Goal: Task Accomplishment & Management: Complete application form

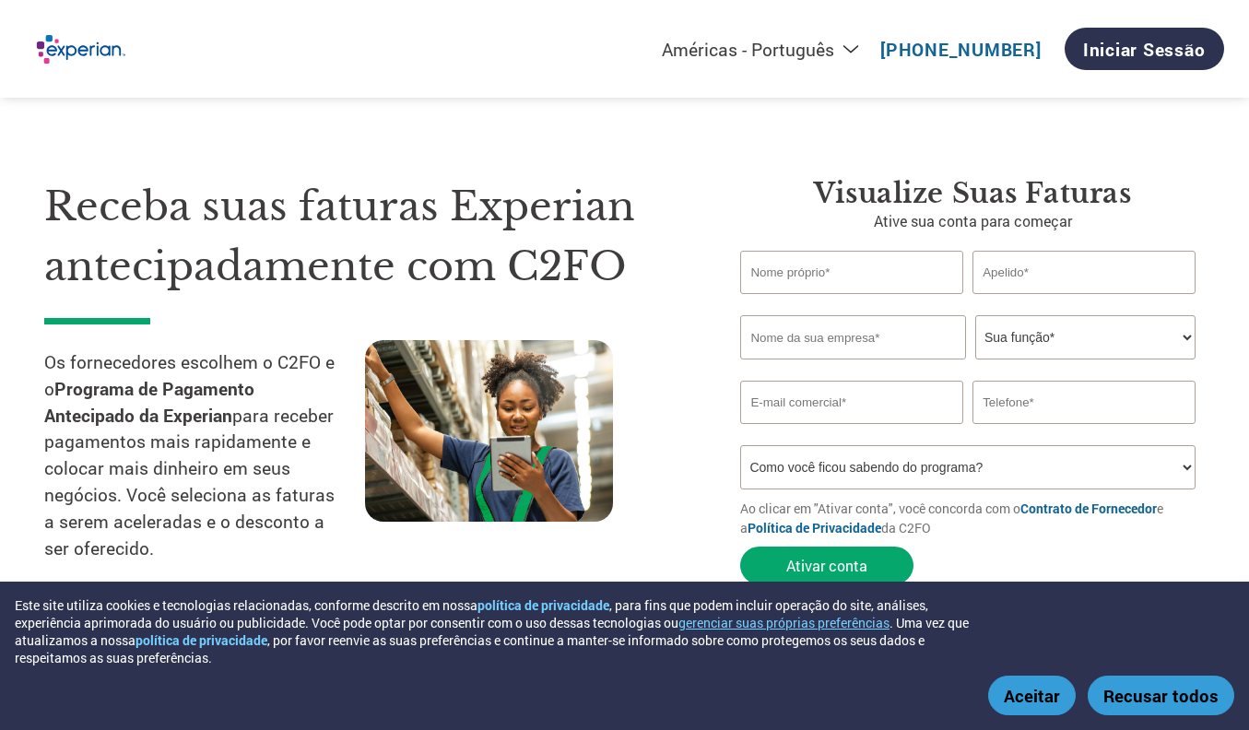
click at [782, 276] on input "text" at bounding box center [851, 272] width 223 height 43
type input "NATAN"
type input "SERAFIN"
type input "C-Trends BPO Ltda."
type input "[EMAIL_ADDRESS][DOMAIN_NAME]"
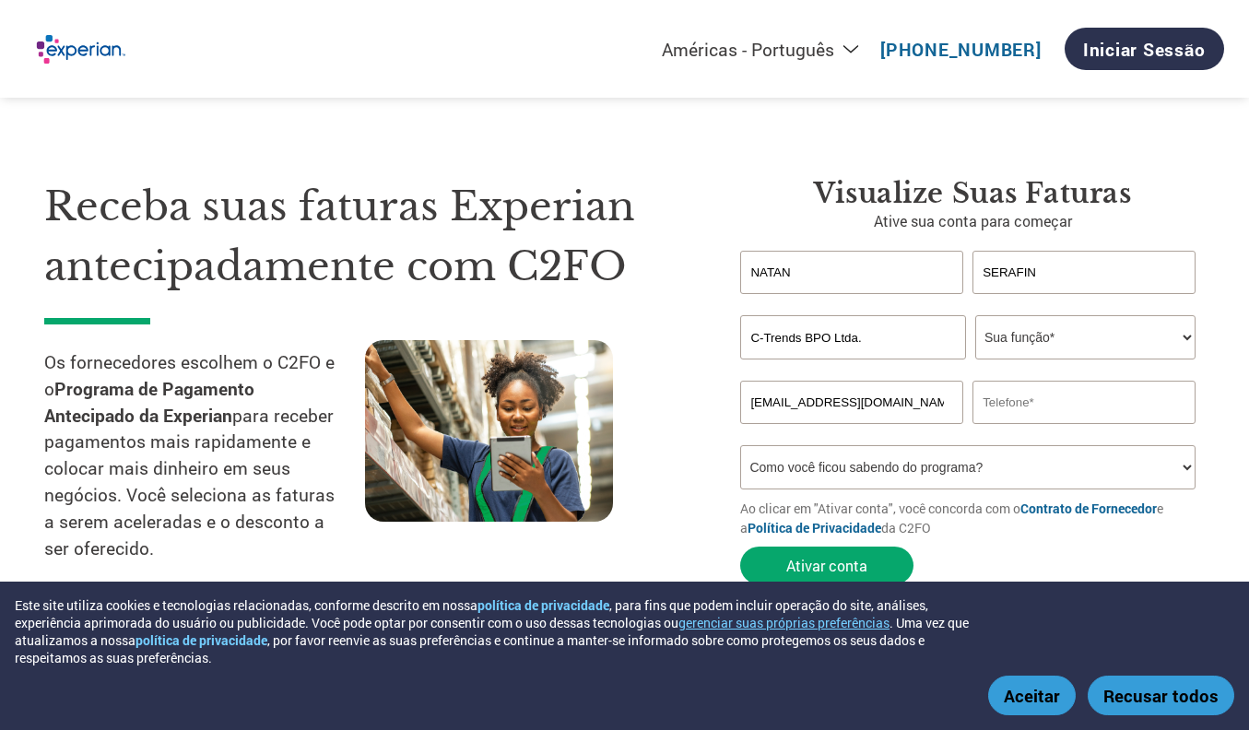
click at [1029, 326] on select "Sua função* Director financeiro Controlador Gerente de Crédito Diretor Financei…" at bounding box center [1085, 337] width 220 height 44
select select "OTHER"
click at [975, 315] on select "Sua função* Director financeiro Controlador Gerente de Crédito Diretor Financei…" at bounding box center [1085, 337] width 220 height 44
click at [991, 407] on input "text" at bounding box center [1083, 402] width 223 height 43
type input "11958605384"
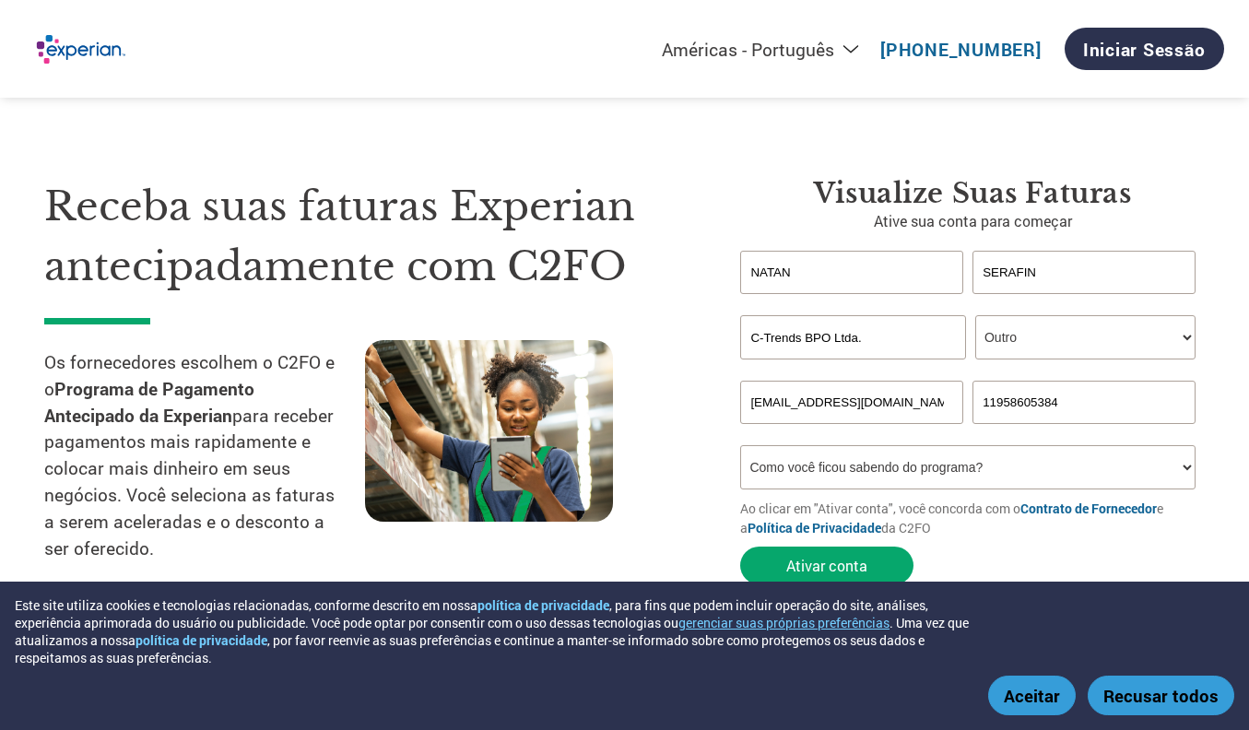
click at [1039, 456] on select "Como você ficou sabendo do programa? Recebeu uma carta Email Redes sociais Pesq…" at bounding box center [967, 467] width 455 height 44
select select "Email"
click at [740, 445] on select "Como você ficou sabendo do programa? Recebeu uma carta Email Redes sociais Pesq…" at bounding box center [967, 467] width 455 height 44
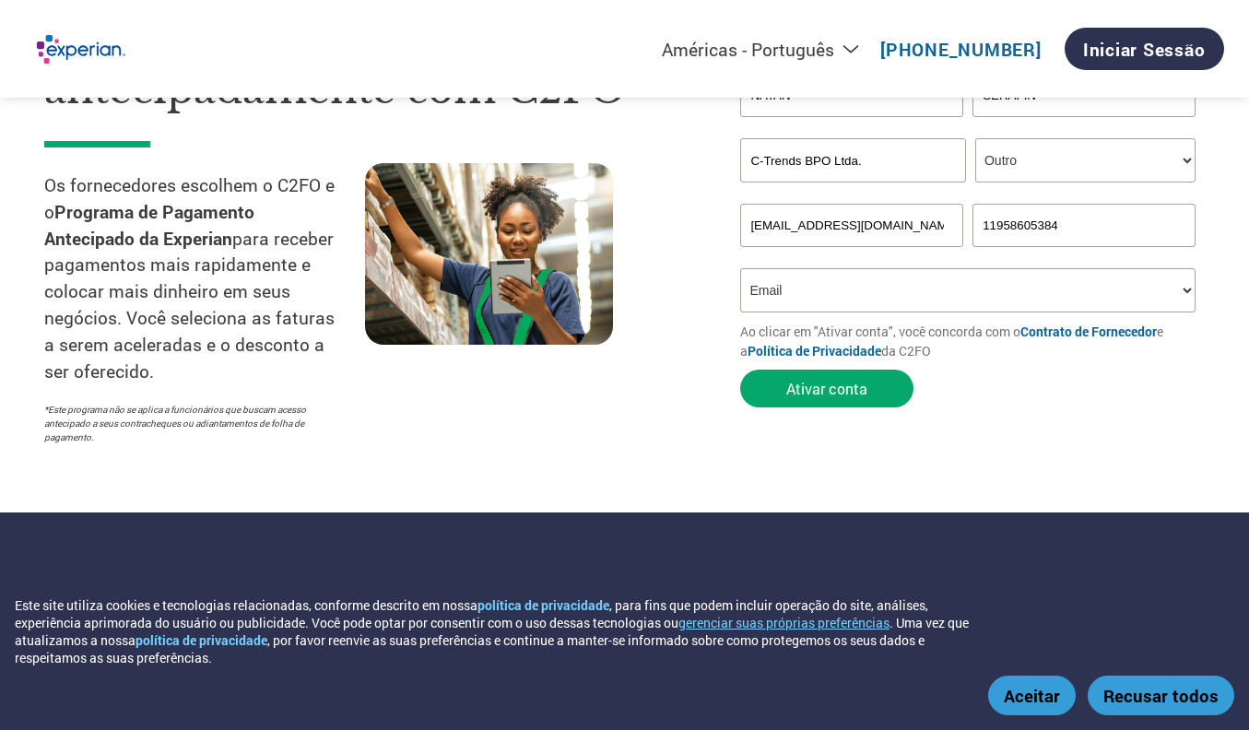
scroll to position [184, 0]
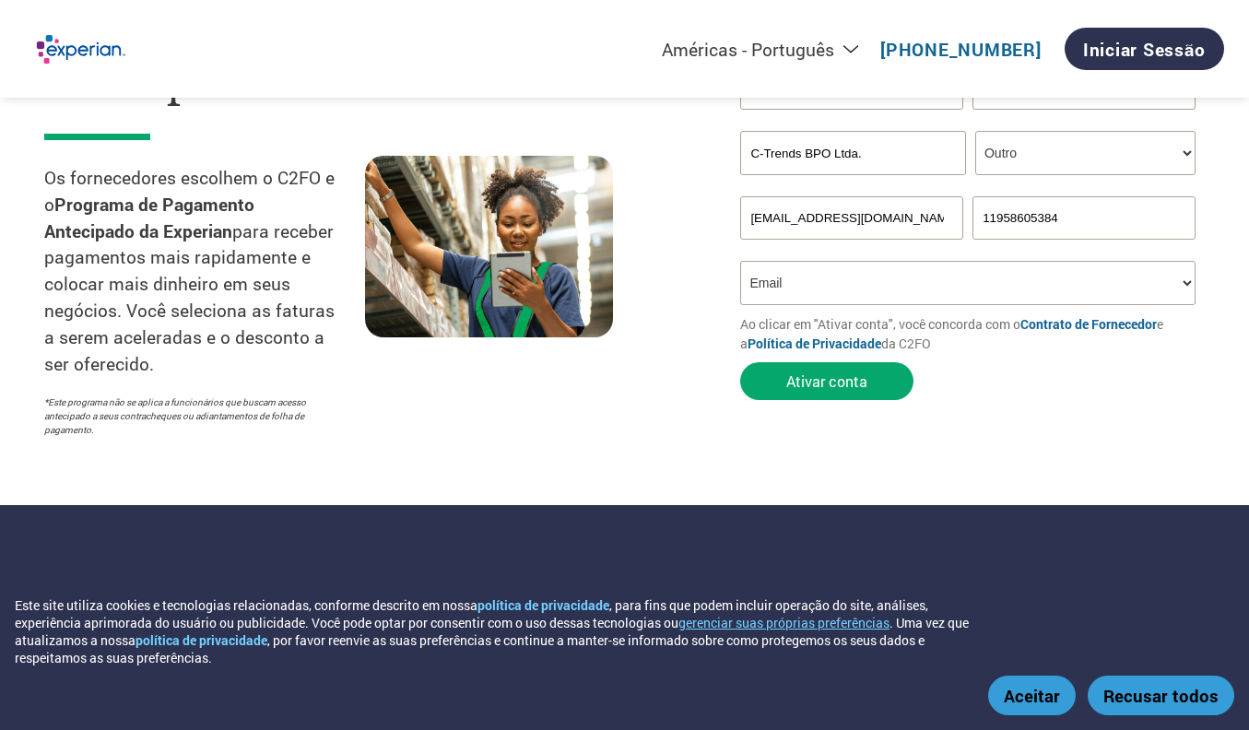
click at [1041, 697] on button "Aceitar" at bounding box center [1032, 695] width 88 height 40
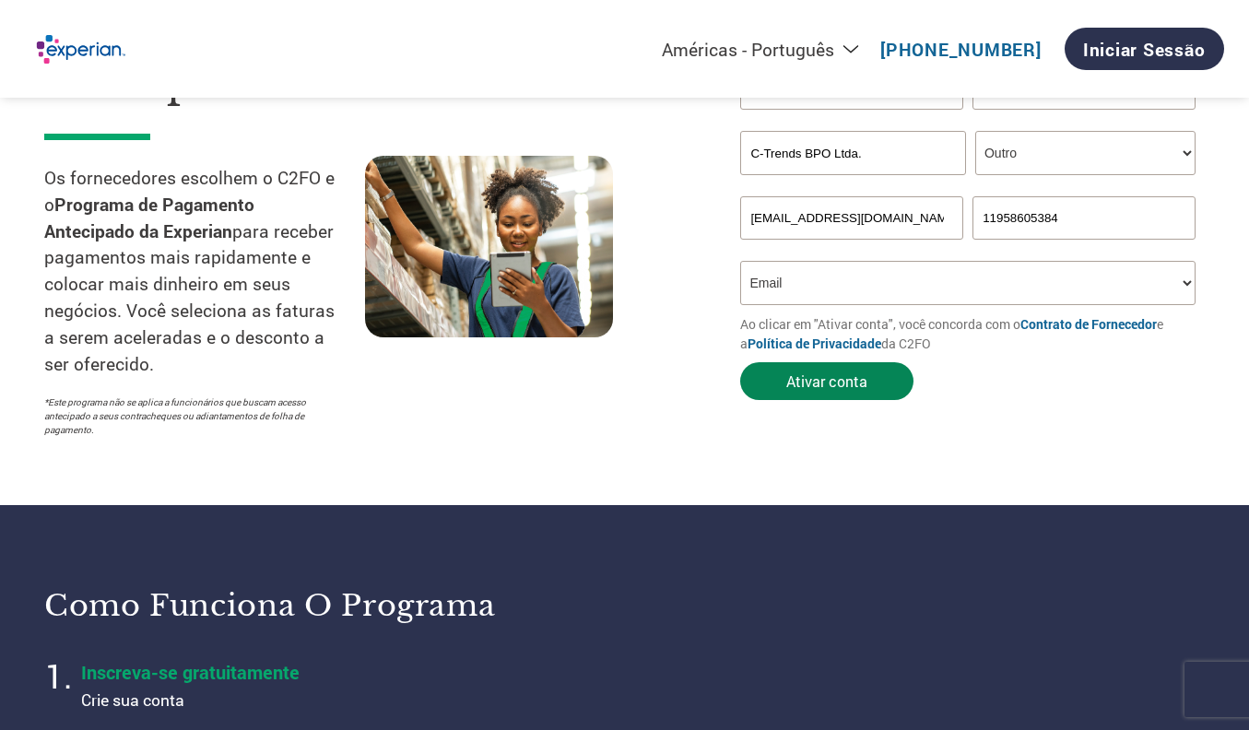
click at [818, 383] on button "Ativar conta" at bounding box center [826, 381] width 173 height 38
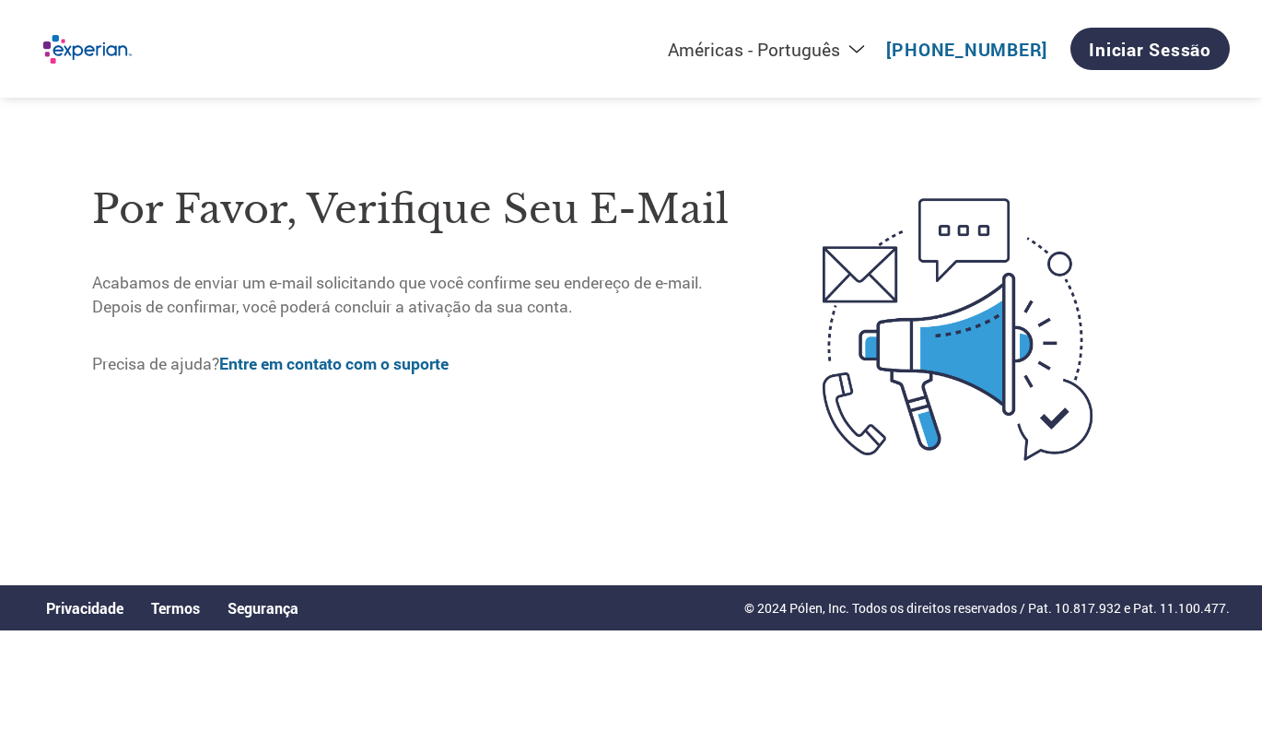
click at [330, 469] on div "Por favor, verifique seu e-mail Acabamos de enviar um e-mail solicitando que vo…" at bounding box center [418, 329] width 653 height 328
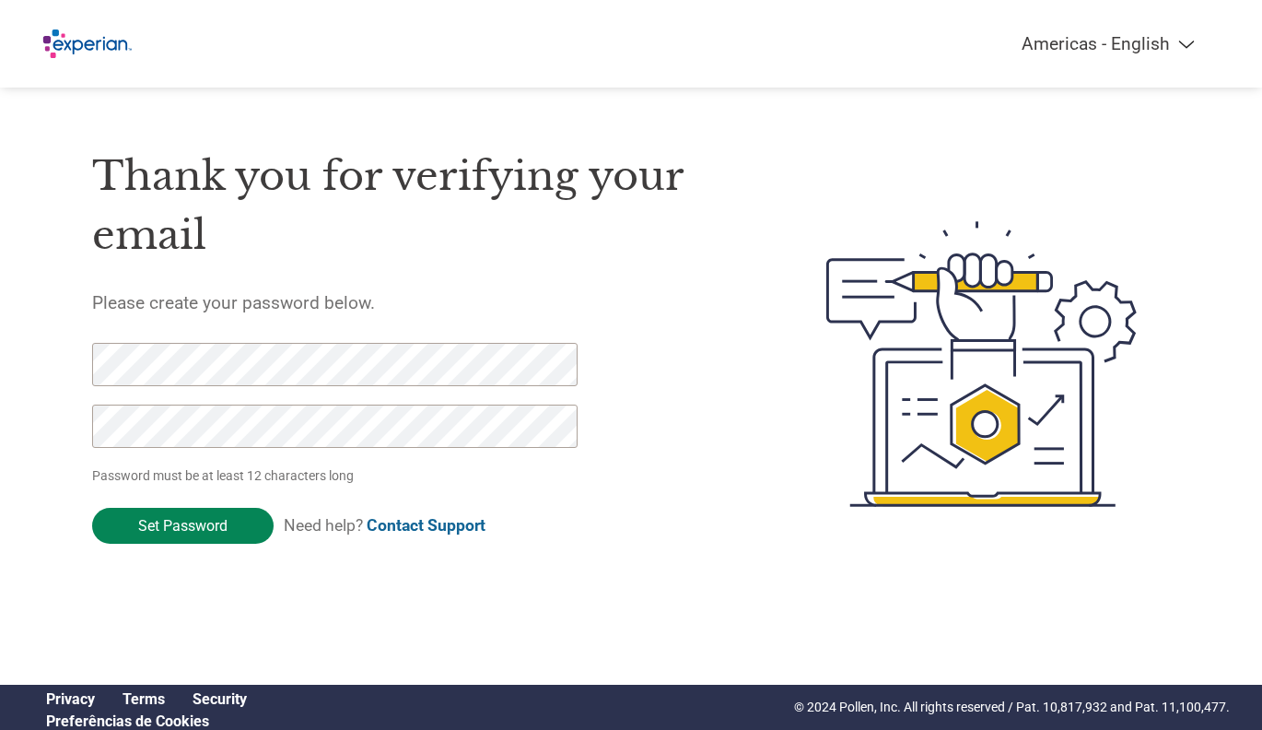
click at [171, 525] on input "Set Password" at bounding box center [183, 526] width 182 height 36
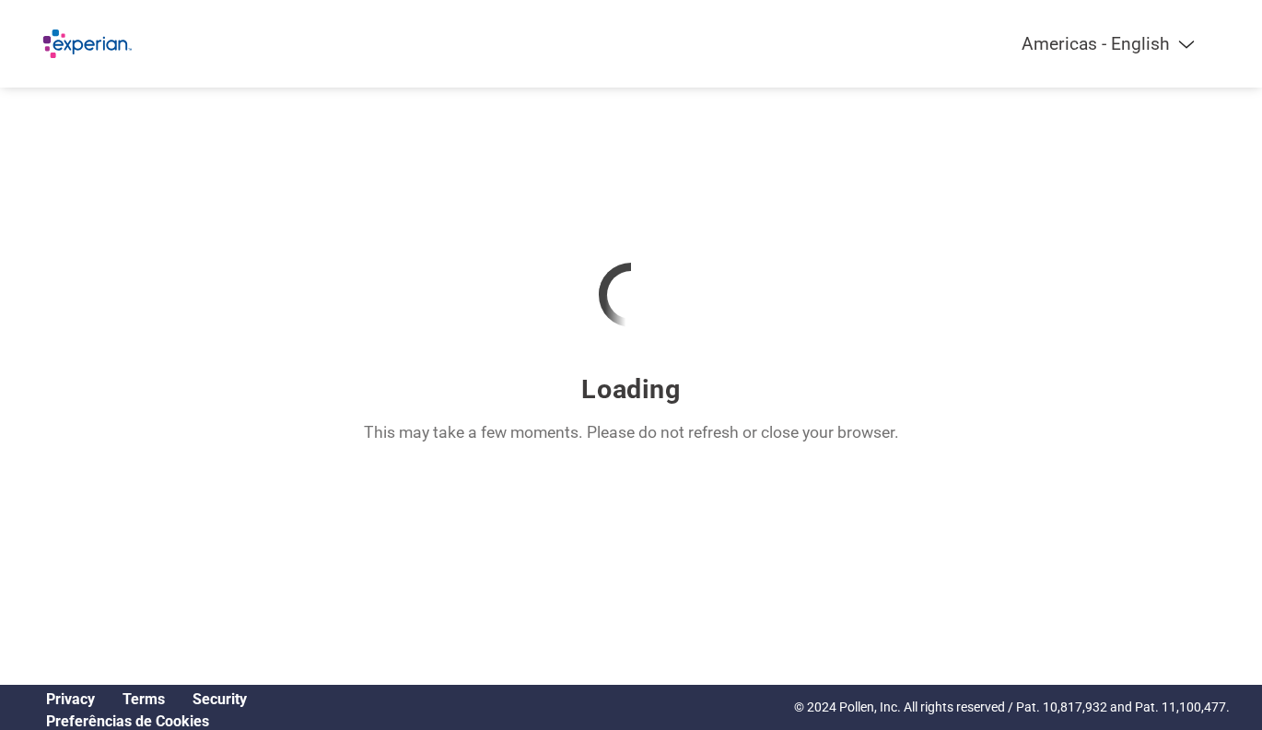
click at [1180, 46] on select "Americas - English Américas - Español Américas - Português Amériques - Français…" at bounding box center [994, 43] width 428 height 21
select select "pt"
click at [903, 33] on select "Americas - English Américas - Español Américas - Português Amériques - Français…" at bounding box center [994, 43] width 428 height 21
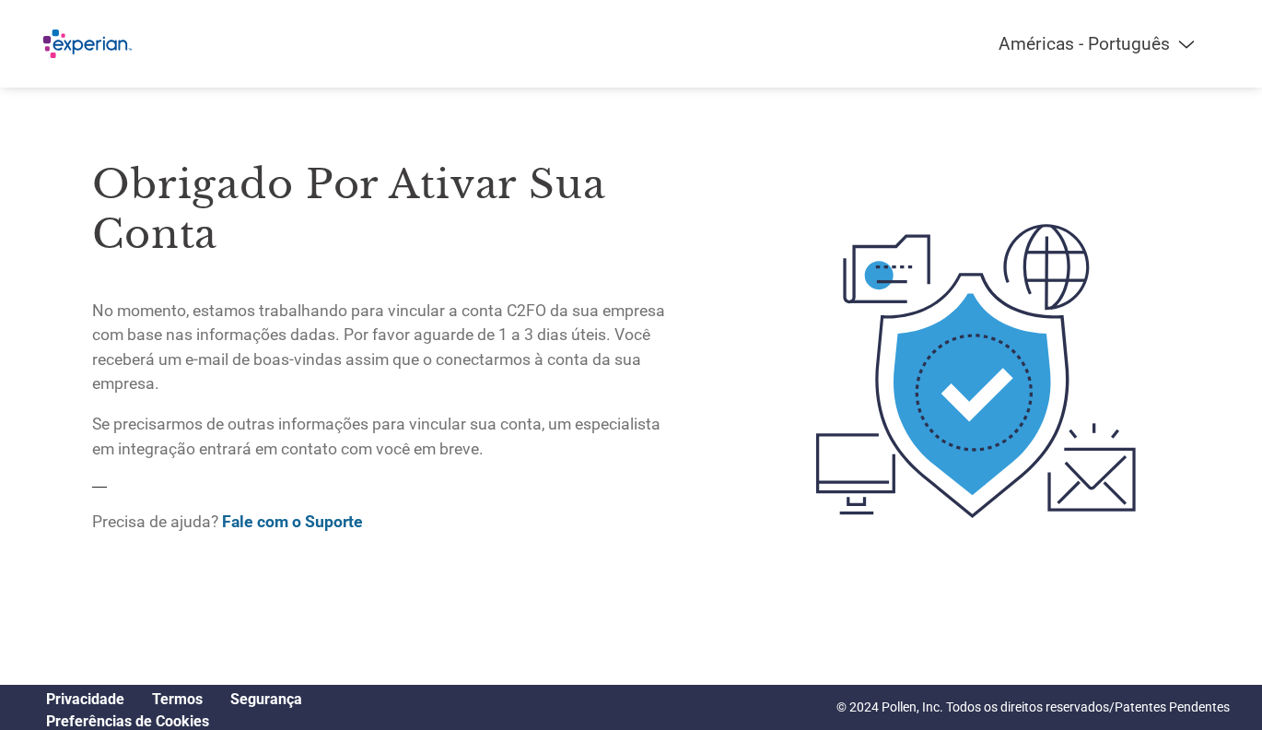
click at [443, 618] on div "Obrigado por ativar sua conta No momento, estamos trabalhando para vincular a c…" at bounding box center [383, 371] width 582 height 502
click at [93, 41] on img at bounding box center [85, 43] width 107 height 51
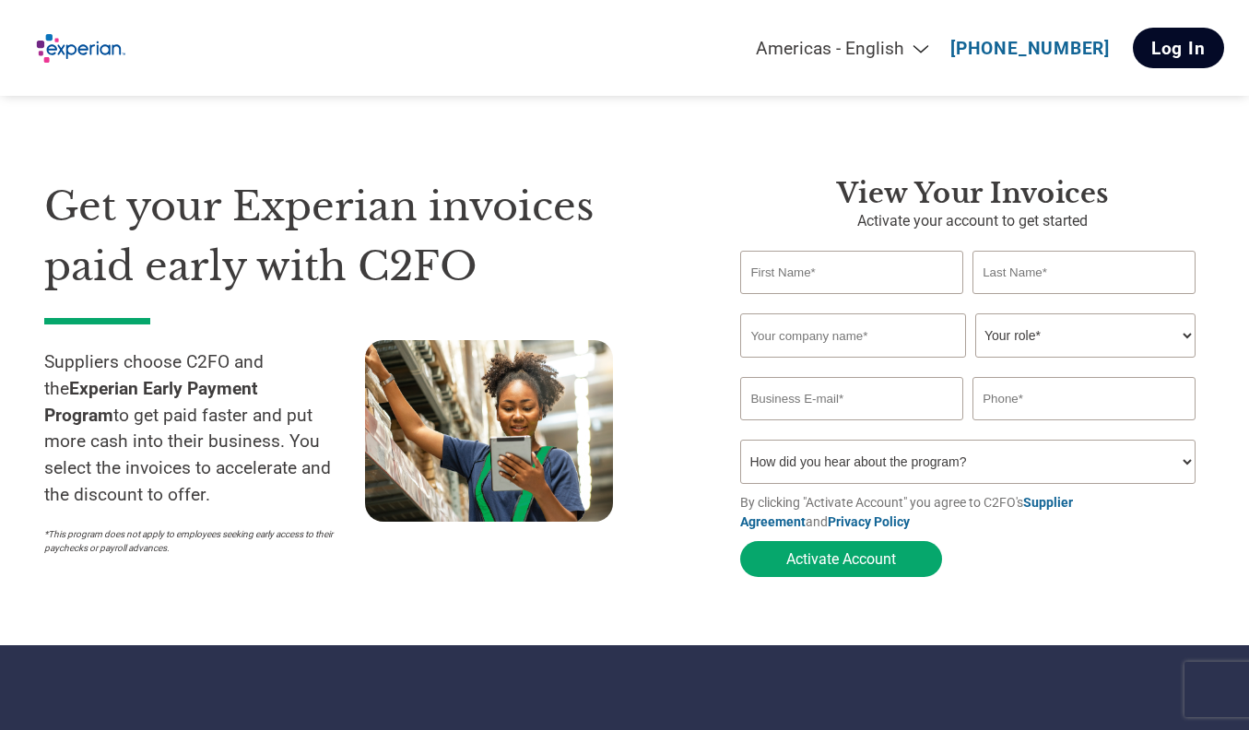
click at [1169, 47] on link "Log In" at bounding box center [1177, 48] width 91 height 41
